Goal: Browse casually

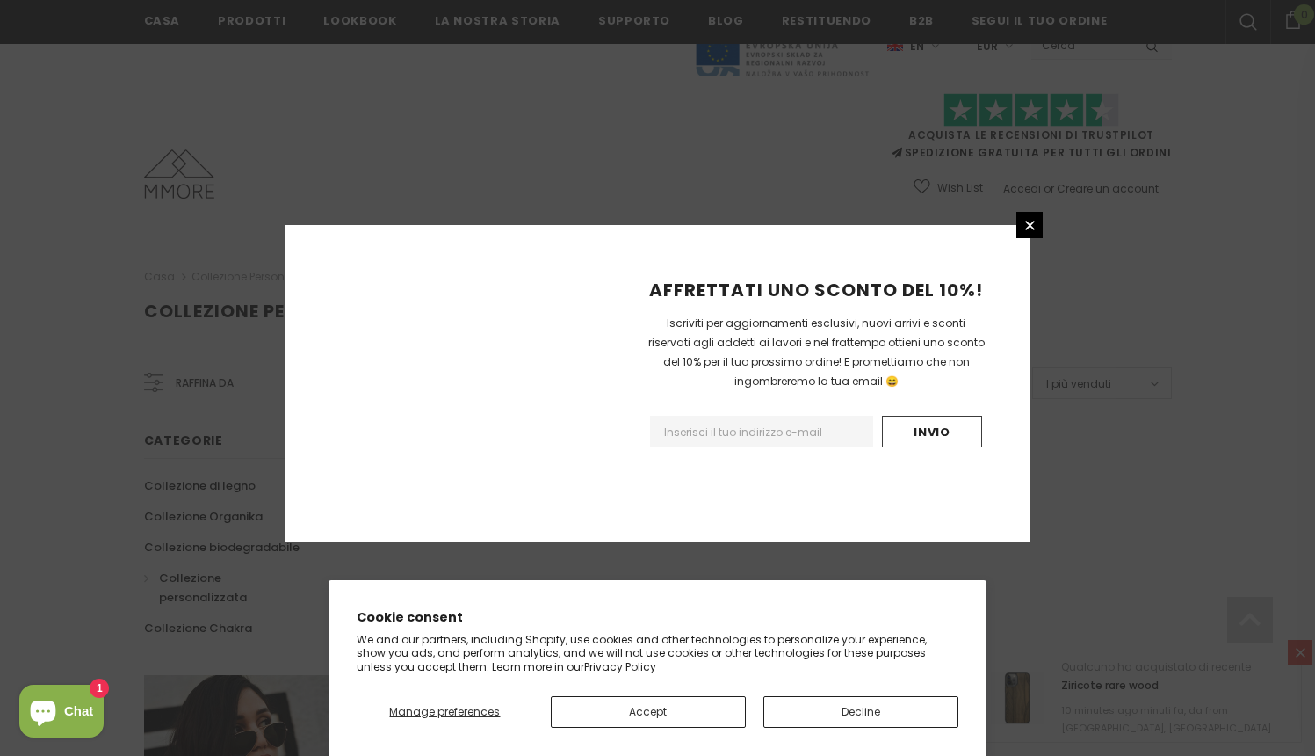
scroll to position [1045, 0]
